Goal: Task Accomplishment & Management: Manage account settings

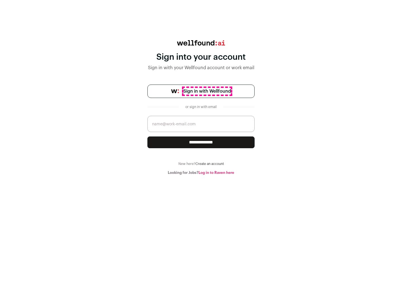
click at [207, 91] on span "Sign in with Wellfound" at bounding box center [207, 91] width 47 height 7
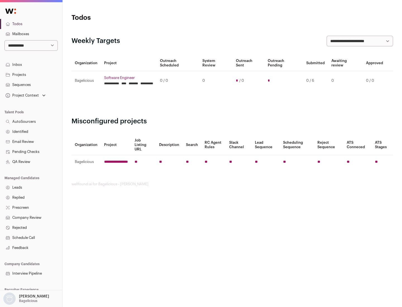
click at [31, 75] on link "Projects" at bounding box center [31, 75] width 62 height 10
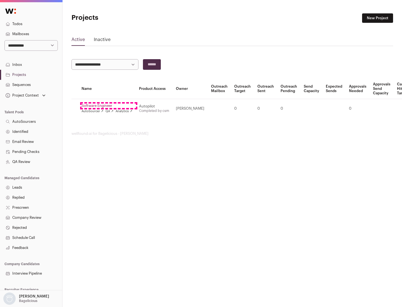
click at [109, 106] on link "Software Engineer" at bounding box center [107, 106] width 51 height 4
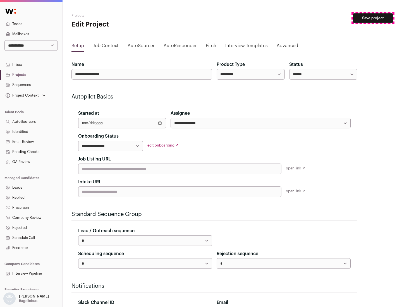
click at [373, 18] on button "Save project" at bounding box center [373, 17] width 40 height 9
